Goal: Obtain resource: Obtain resource

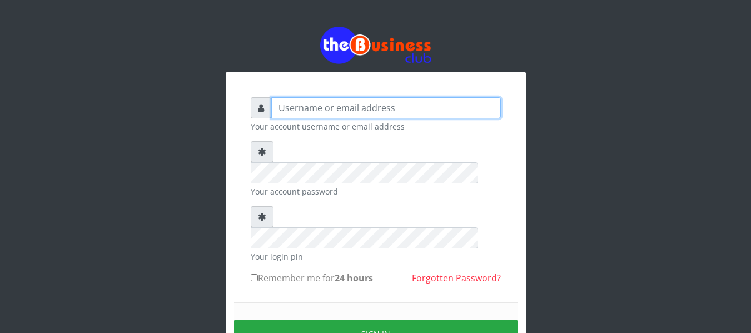
type input "agbitaf2@gmail.com"
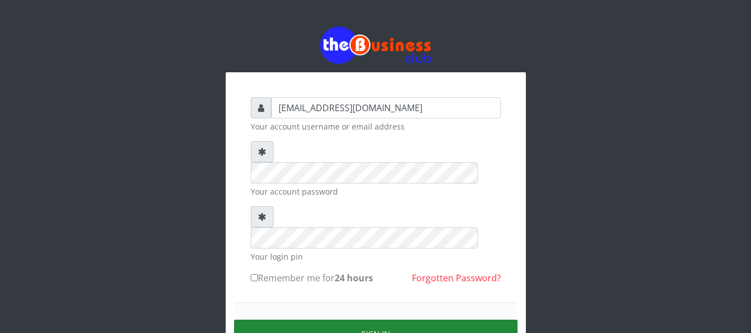
click at [369, 320] on button "Sign in" at bounding box center [375, 334] width 283 height 28
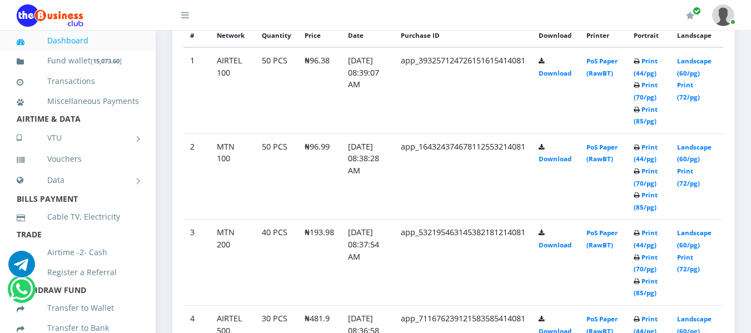
scroll to position [603, 0]
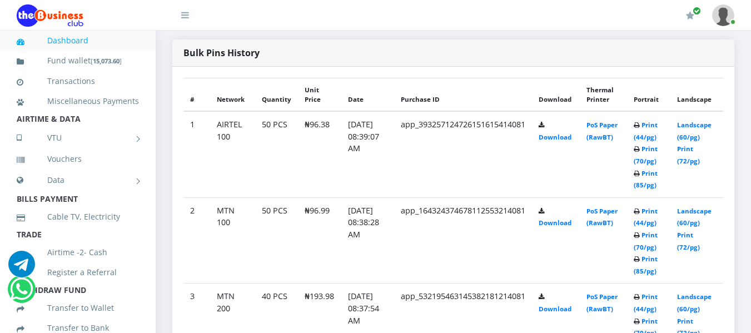
click at [703, 111] on td "Landscape (60/pg) Print (72/pg)" at bounding box center [696, 154] width 53 height 86
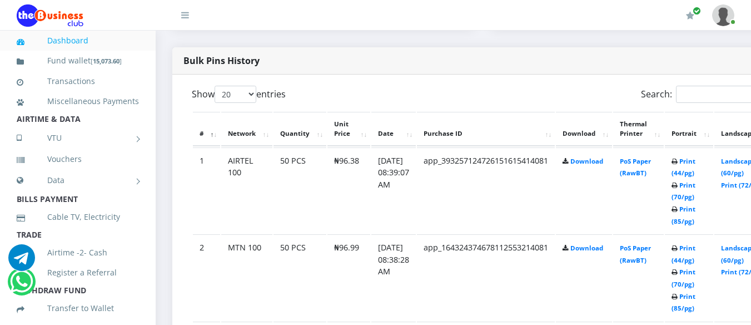
scroll to position [0, 0]
click at [743, 157] on link "Landscape (60/pg)" at bounding box center [738, 167] width 34 height 21
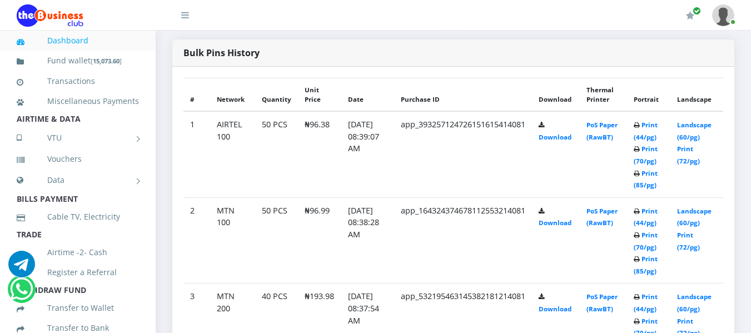
scroll to position [666, 0]
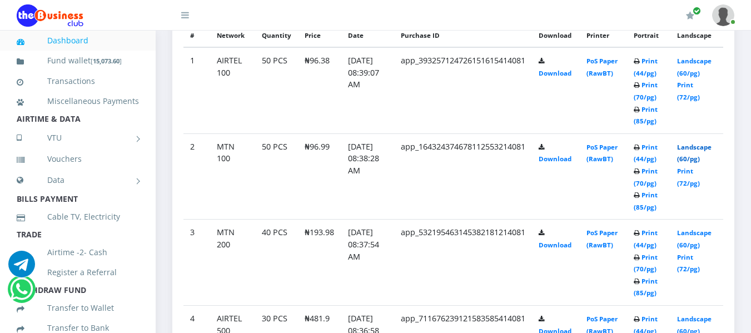
click at [698, 143] on link "Landscape (60/pg)" at bounding box center [694, 153] width 34 height 21
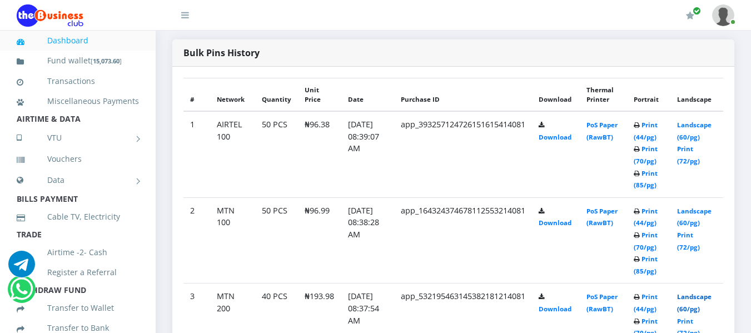
click at [700, 292] on link "Landscape (60/pg)" at bounding box center [694, 302] width 34 height 21
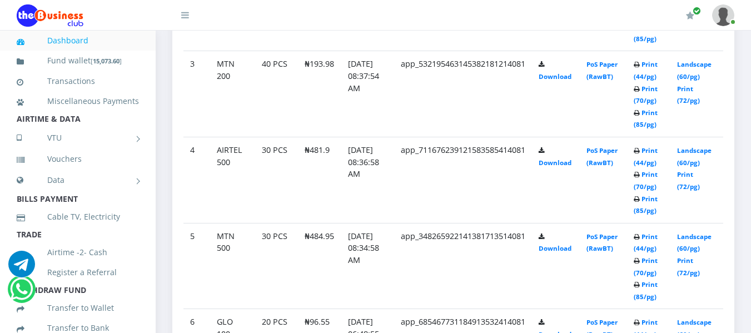
scroll to position [852, 0]
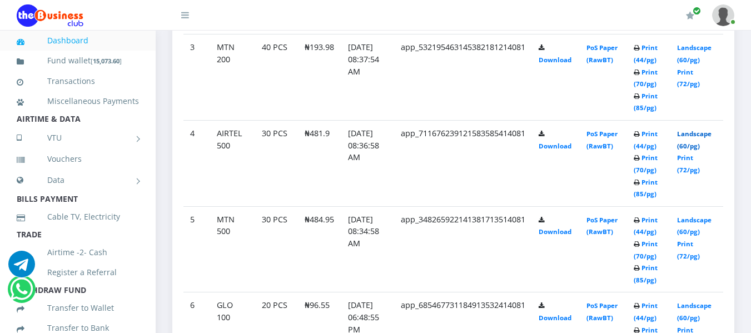
click at [694, 132] on link "Landscape (60/pg)" at bounding box center [694, 140] width 34 height 21
click at [696, 305] on link "Landscape (60/pg)" at bounding box center [694, 311] width 34 height 21
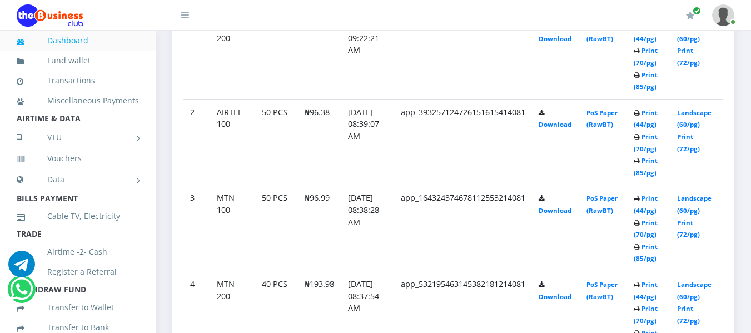
scroll to position [592, 0]
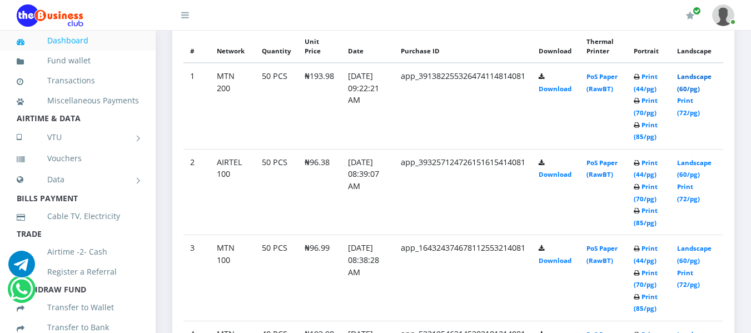
click at [696, 74] on link "Landscape (60/pg)" at bounding box center [694, 82] width 34 height 21
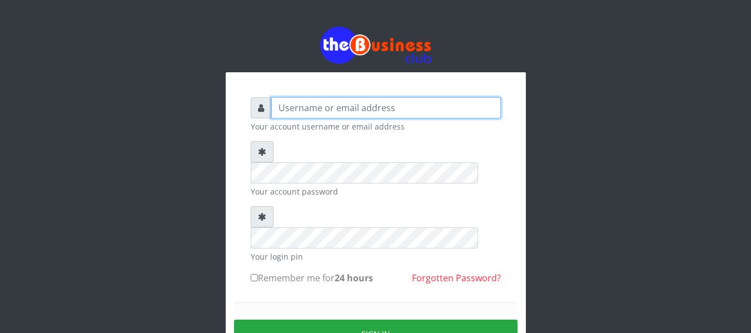
type input "[EMAIL_ADDRESS][DOMAIN_NAME]"
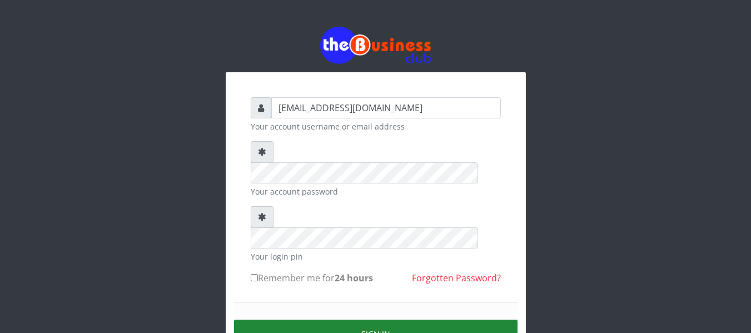
click at [378, 320] on button "Sign in" at bounding box center [375, 334] width 283 height 28
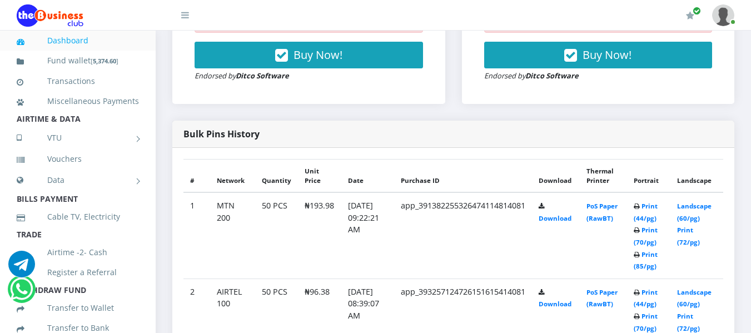
scroll to position [555, 0]
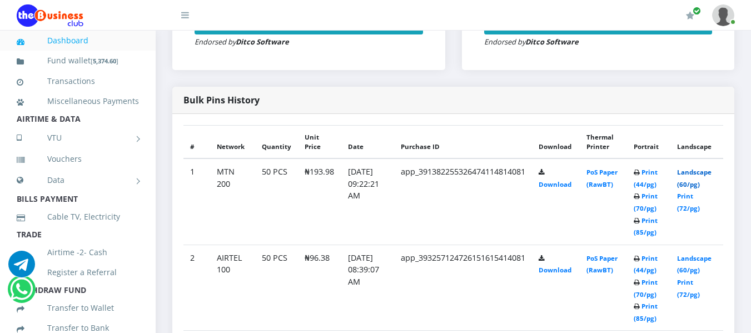
click at [694, 169] on link "Landscape (60/pg)" at bounding box center [694, 178] width 34 height 21
